Goal: Task Accomplishment & Management: Manage account settings

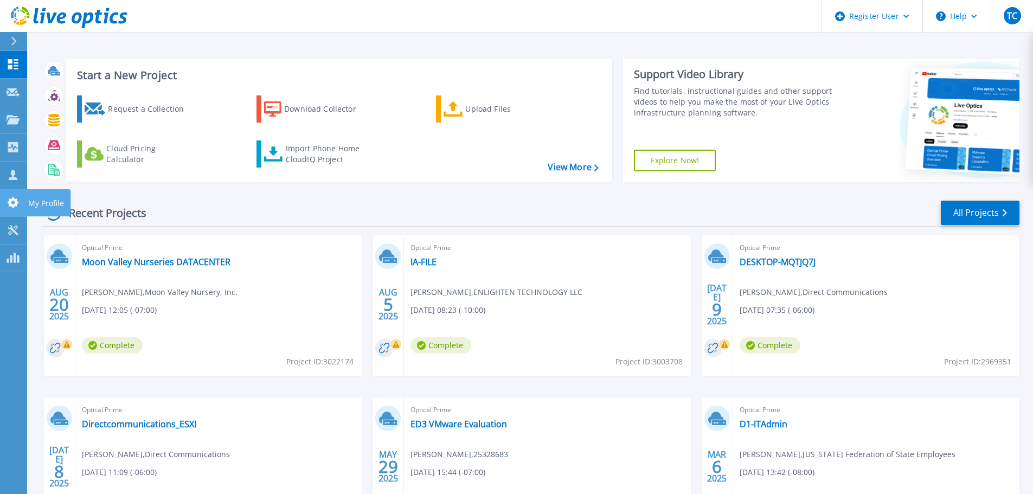
click at [14, 191] on link "My Profile My Profile" at bounding box center [13, 203] width 27 height 28
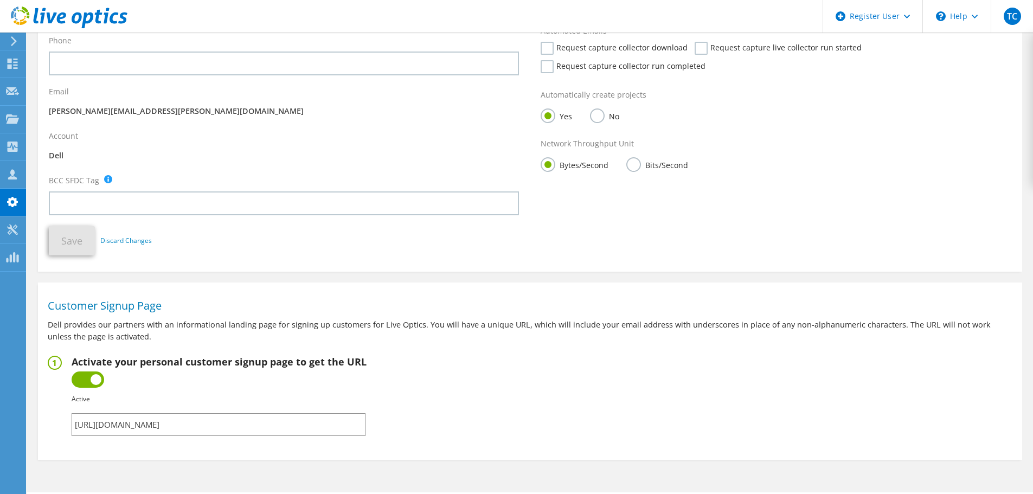
scroll to position [226, 0]
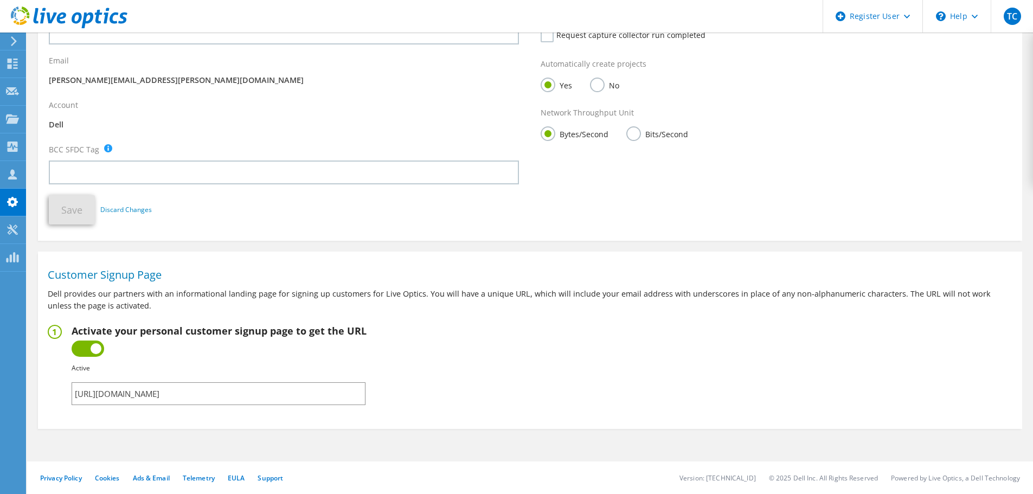
click at [318, 396] on input "[URL][DOMAIN_NAME]" at bounding box center [219, 393] width 294 height 23
